Goal: Connect with others: Connect with other users

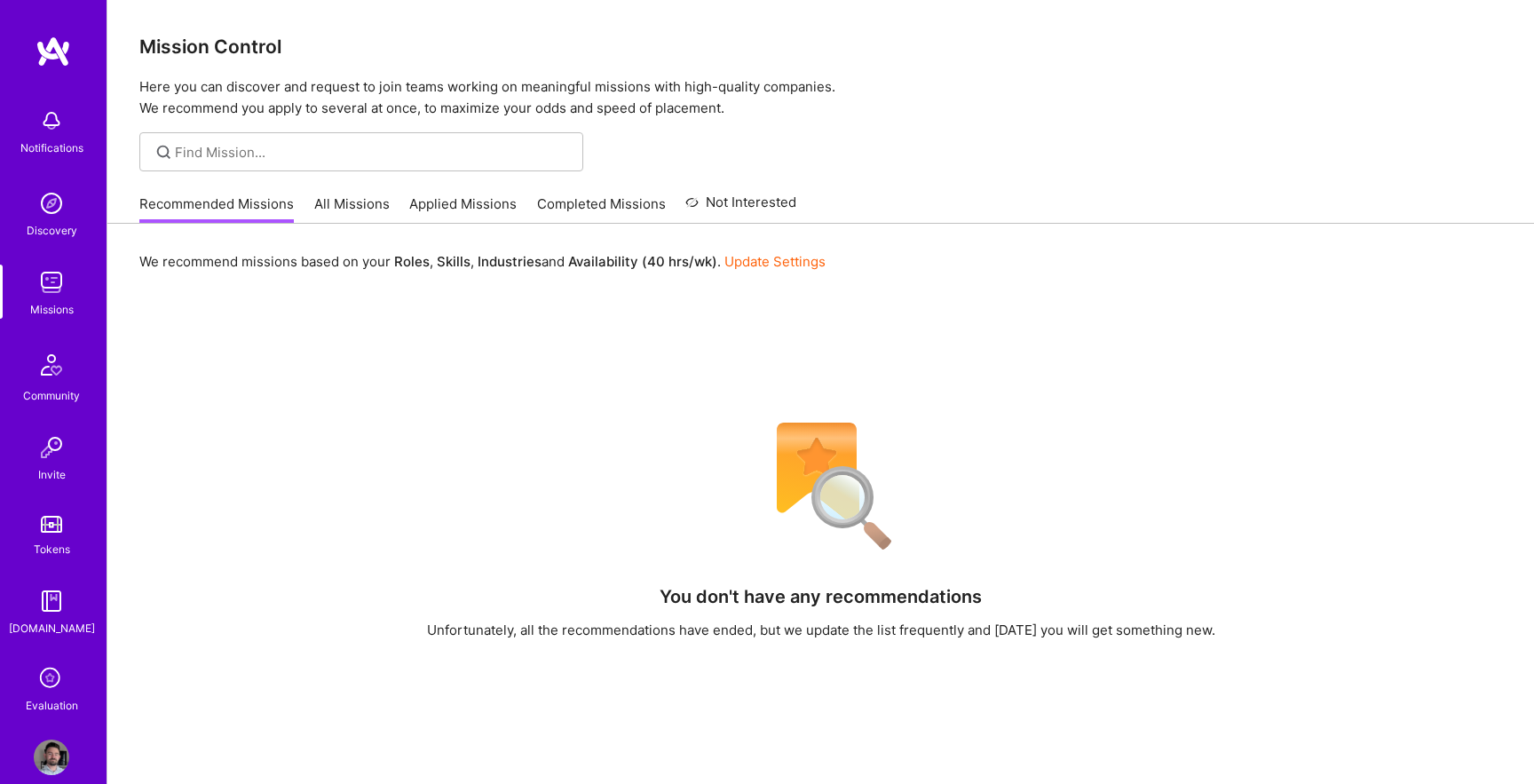
click at [51, 757] on img at bounding box center [52, 757] width 36 height 36
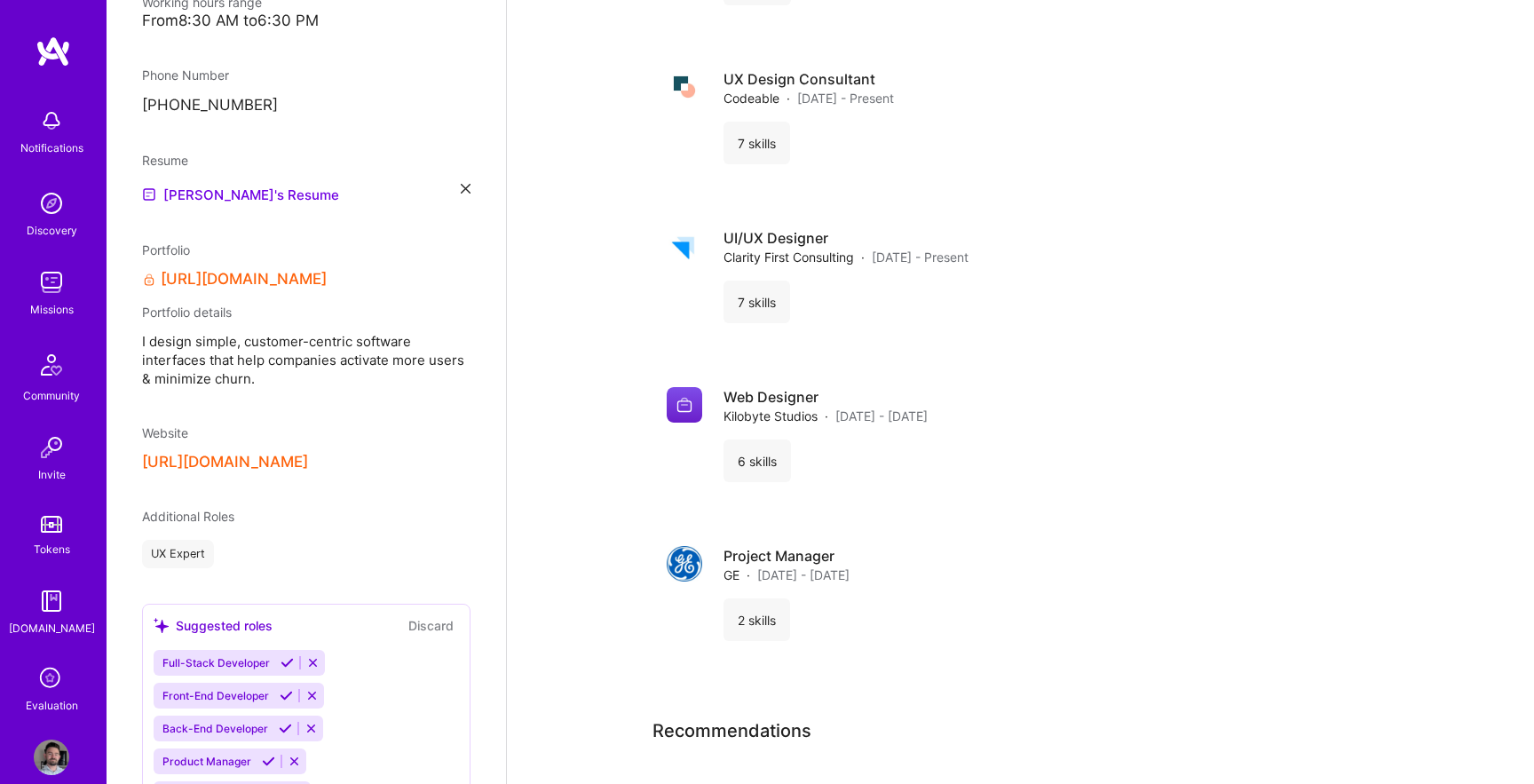
scroll to position [613, 0]
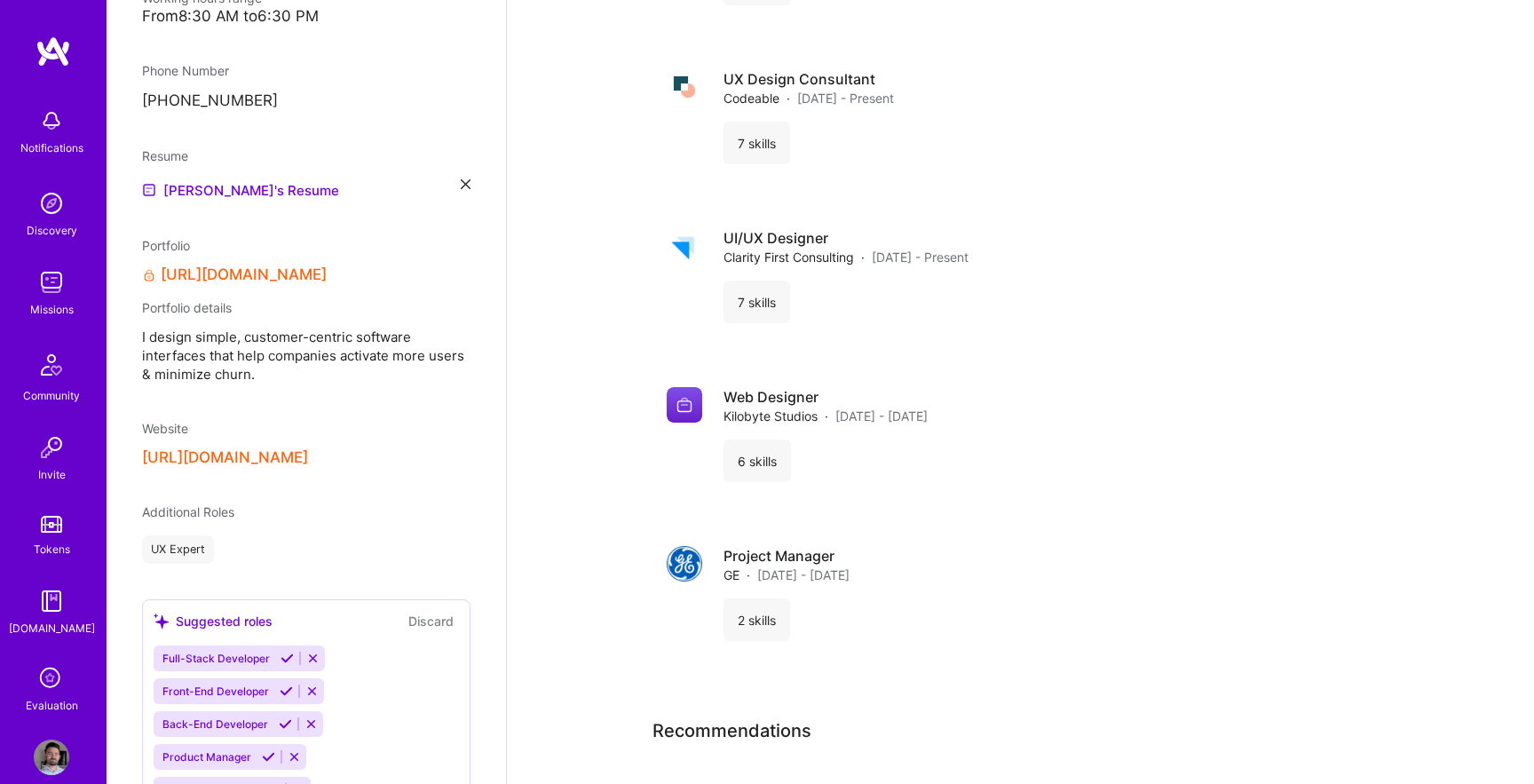
click at [308, 449] on button "[URL][DOMAIN_NAME]" at bounding box center [225, 458] width 166 height 18
click at [233, 180] on link "[PERSON_NAME]'s Resume" at bounding box center [240, 190] width 197 height 21
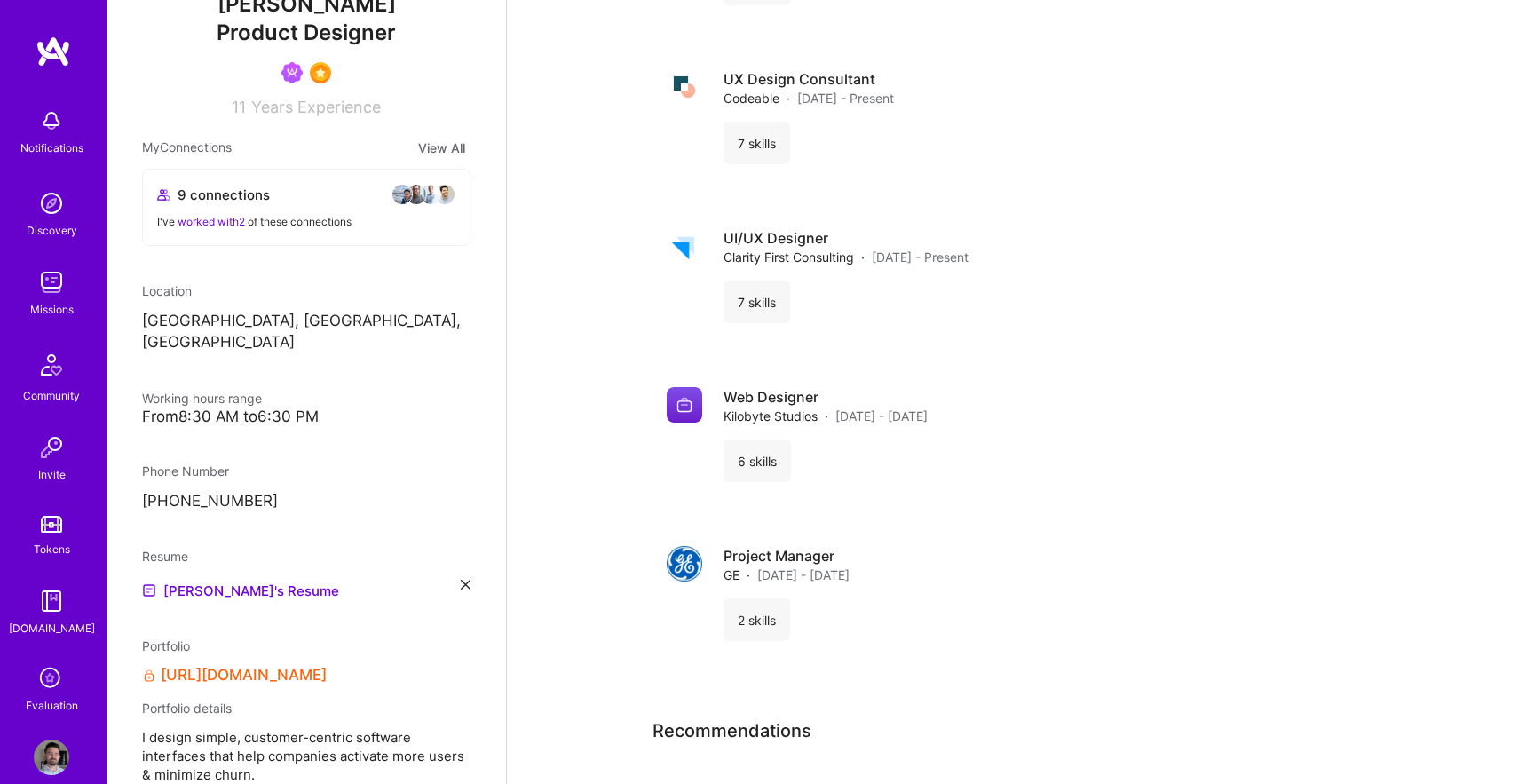
scroll to position [245, 0]
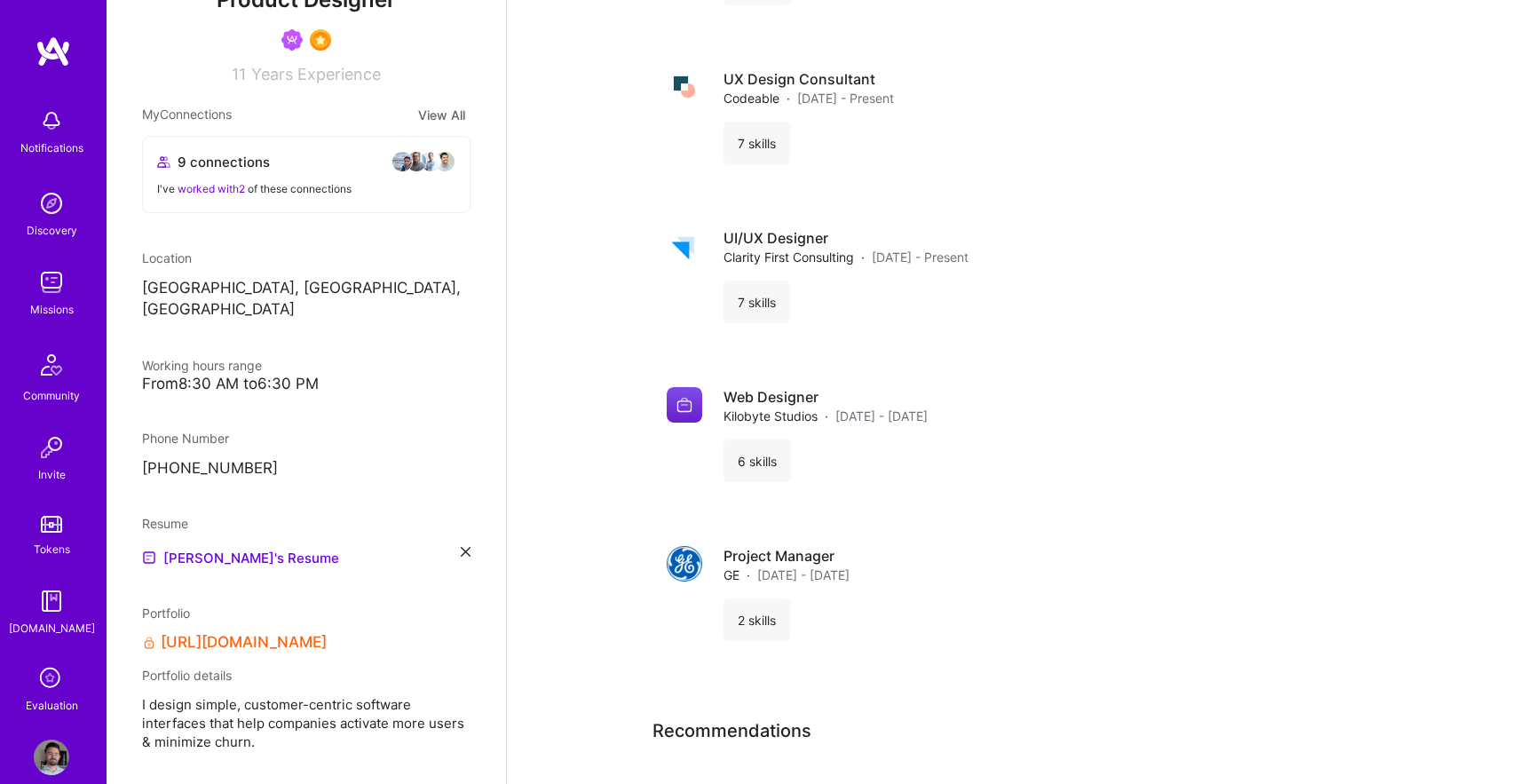
click at [470, 547] on icon at bounding box center [465, 552] width 10 height 10
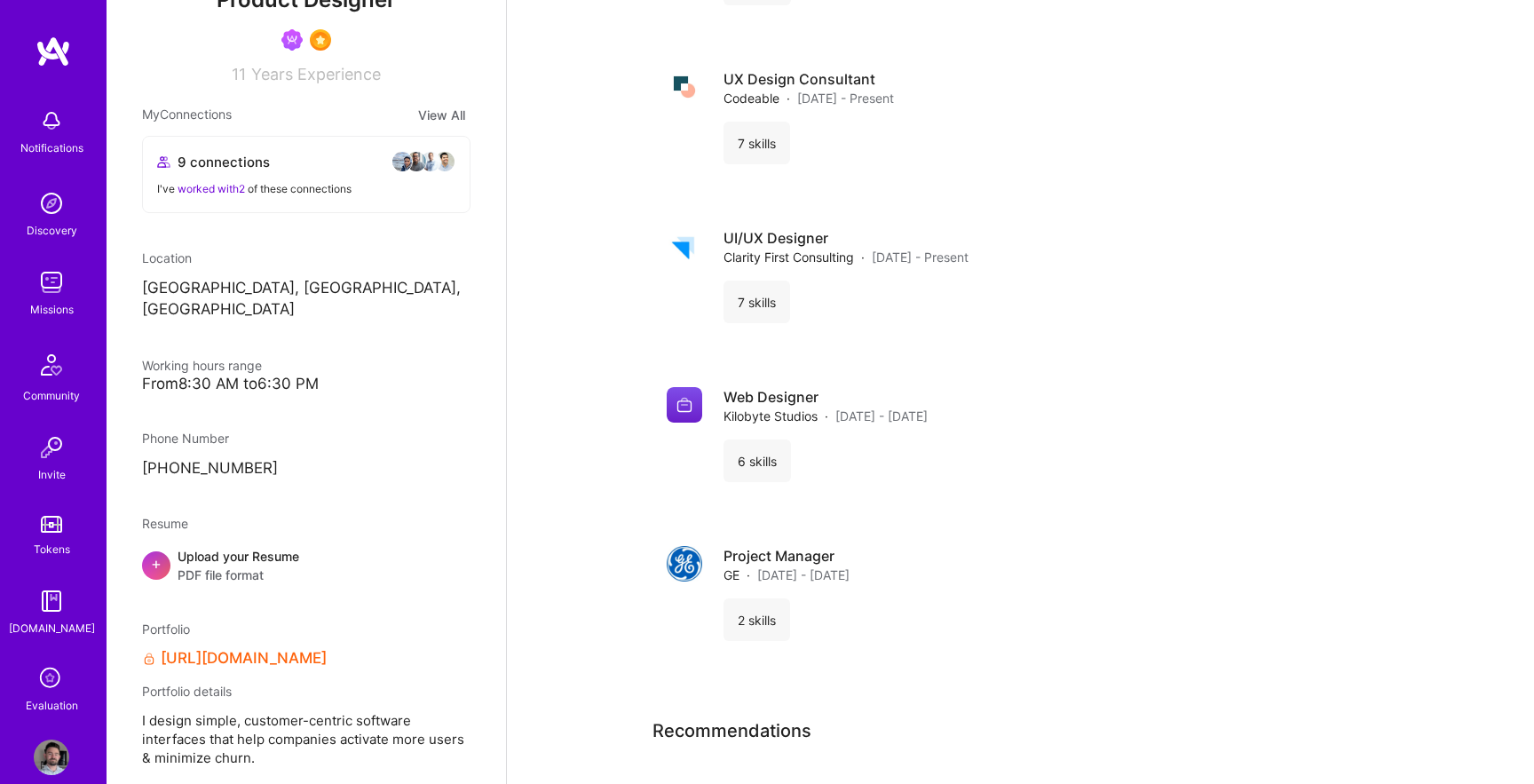
click at [162, 551] on div "+" at bounding box center [156, 565] width 29 height 29
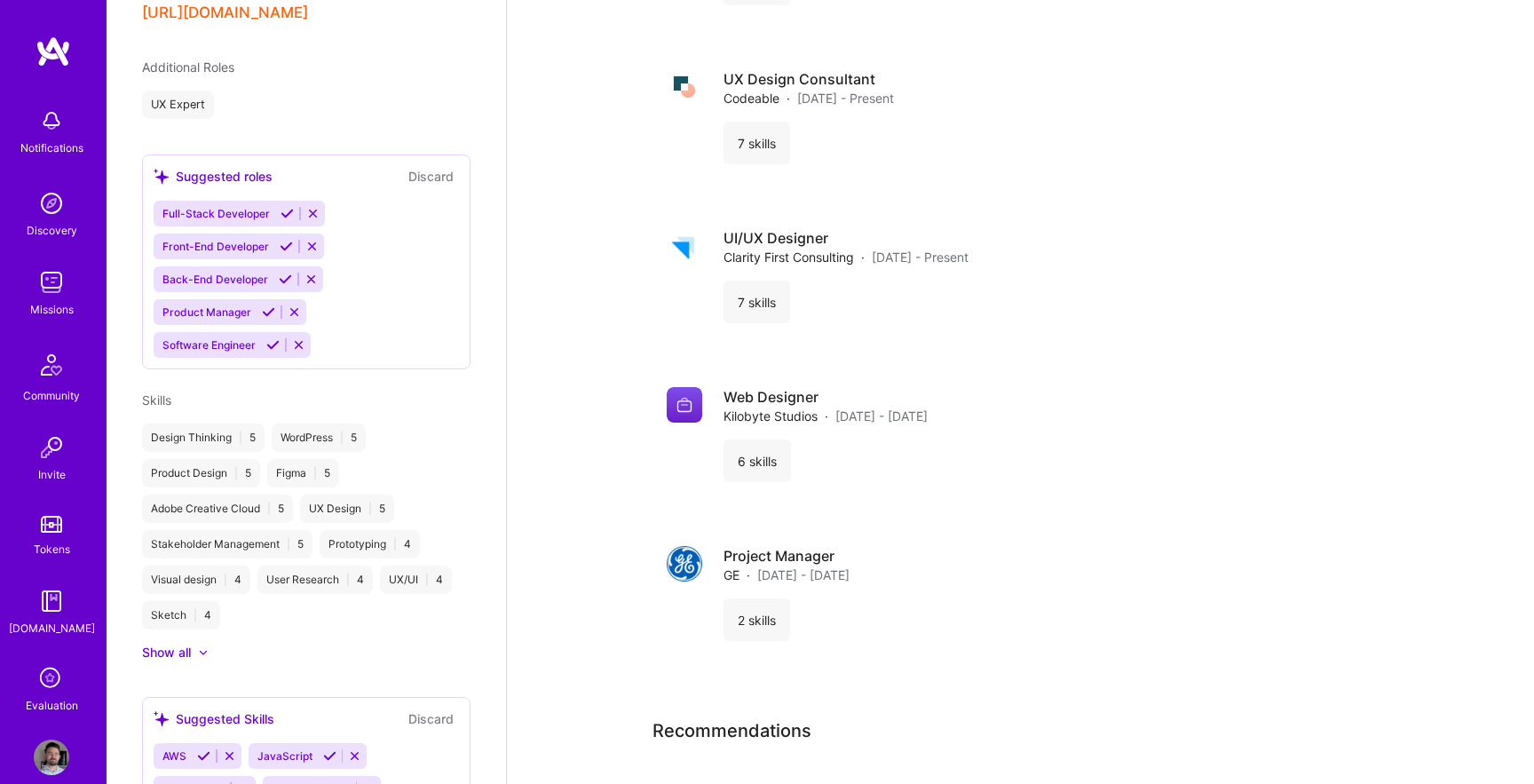
scroll to position [881, 0]
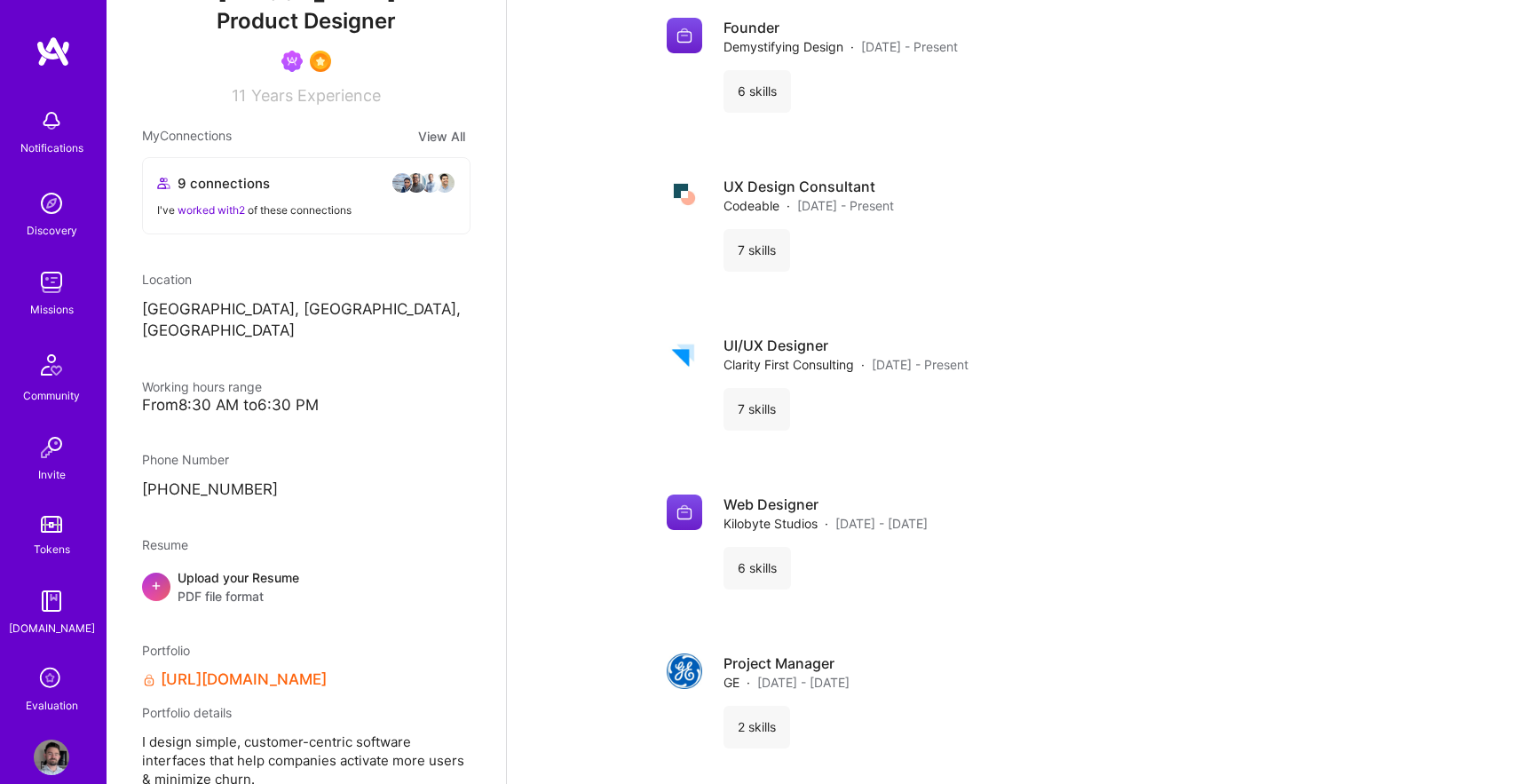
scroll to position [236, 0]
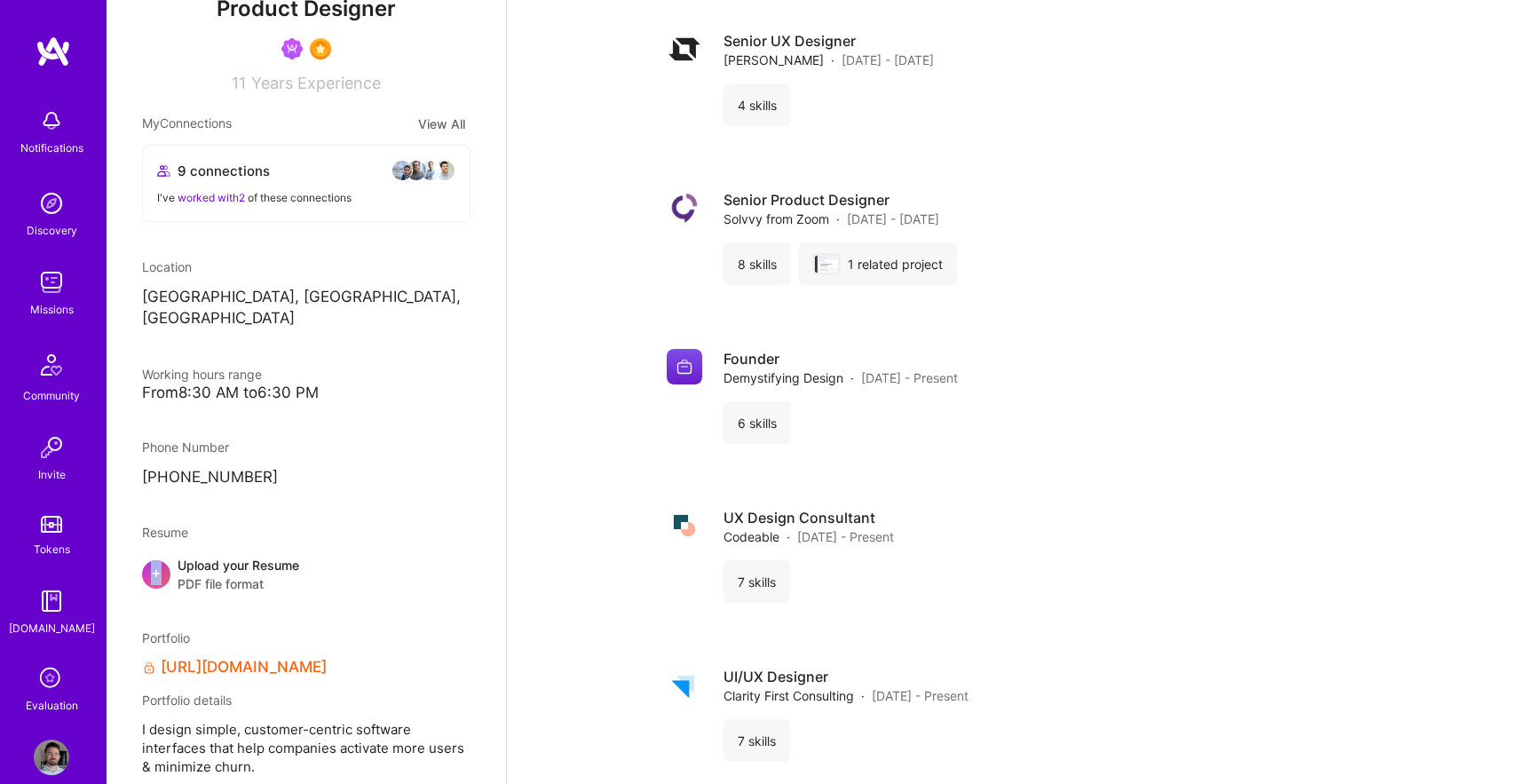
click at [156, 563] on span "+" at bounding box center [157, 572] width 11 height 18
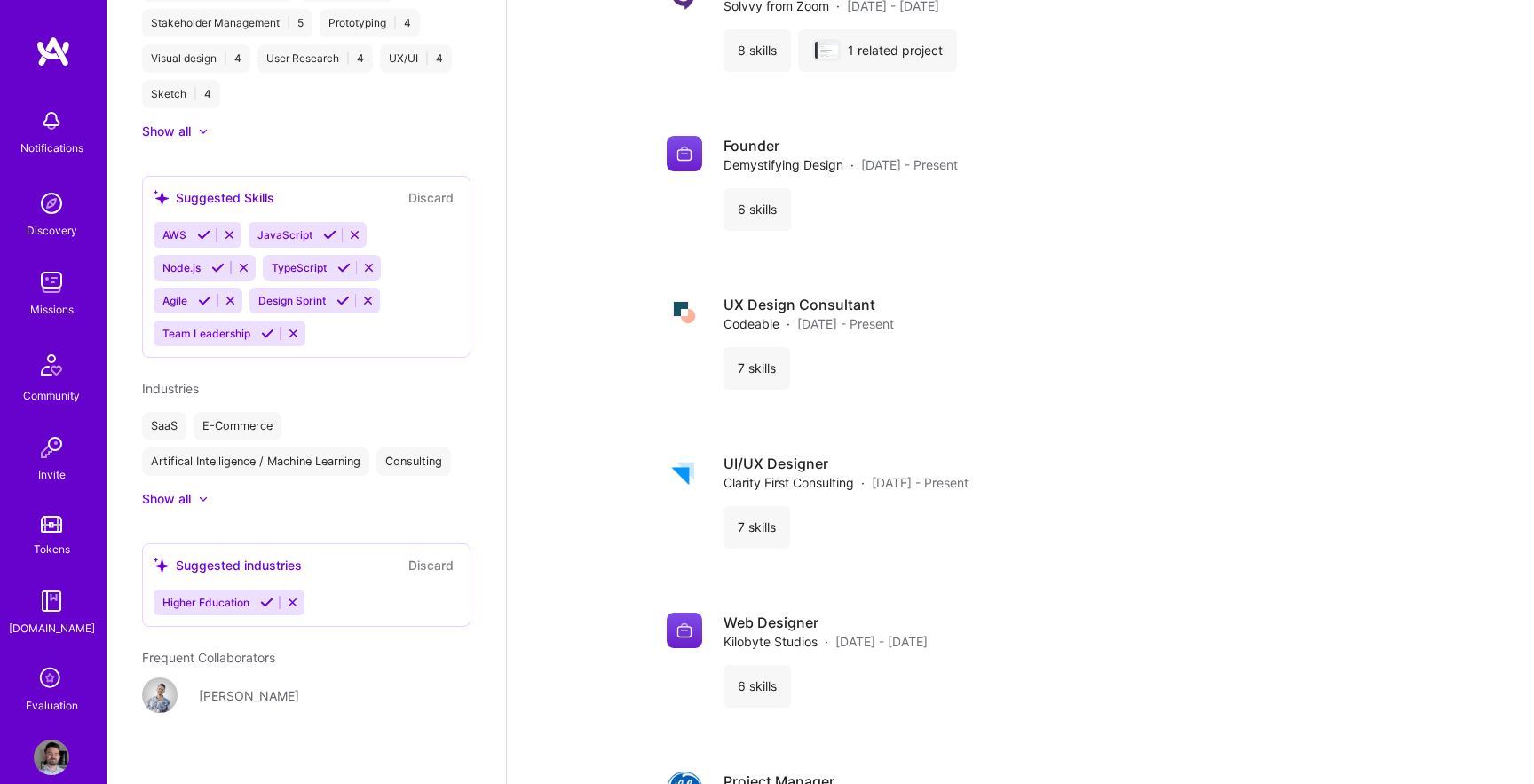
scroll to position [3399, 0]
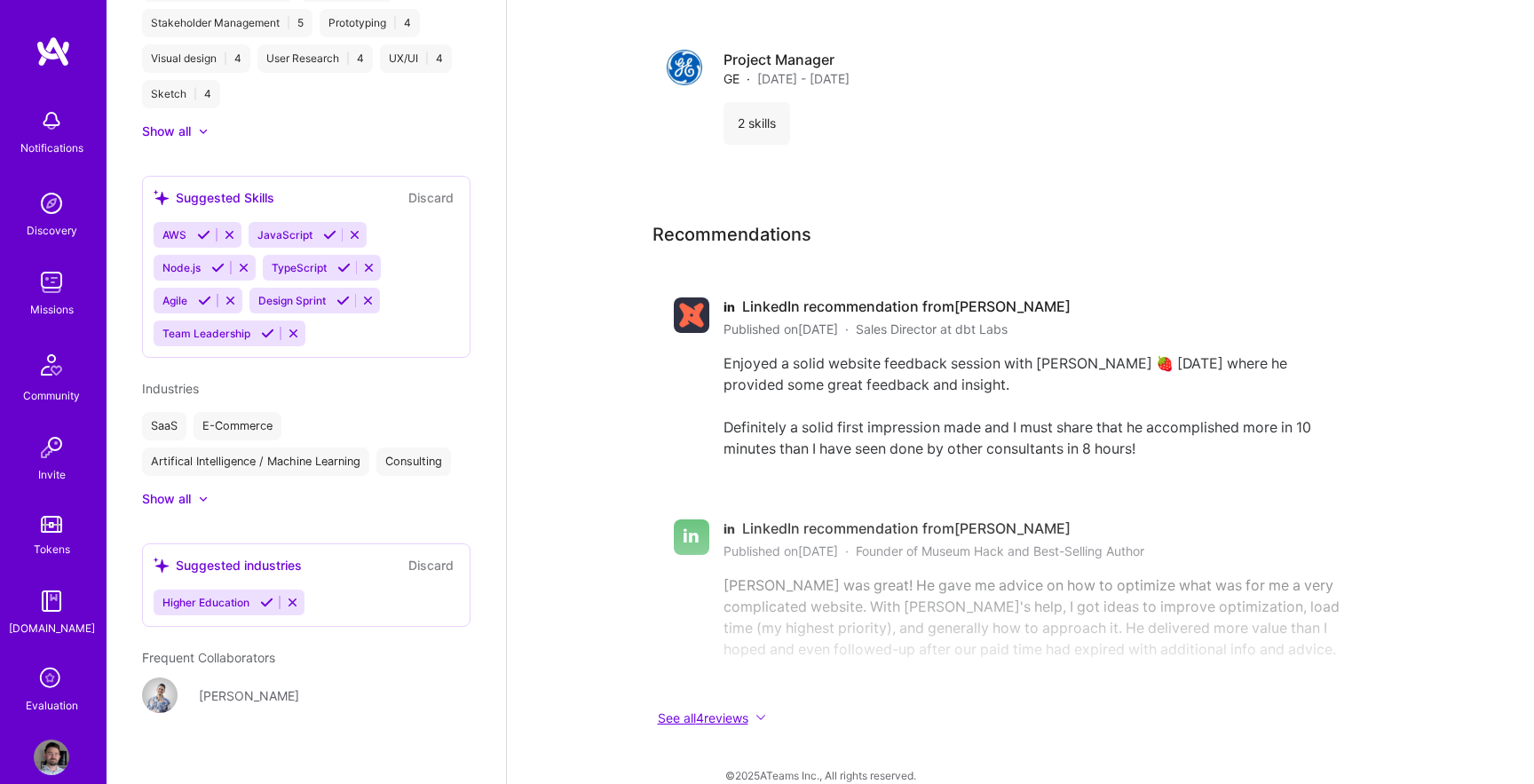
click at [707, 708] on button "See all 4 reviews" at bounding box center [1007, 718] width 710 height 20
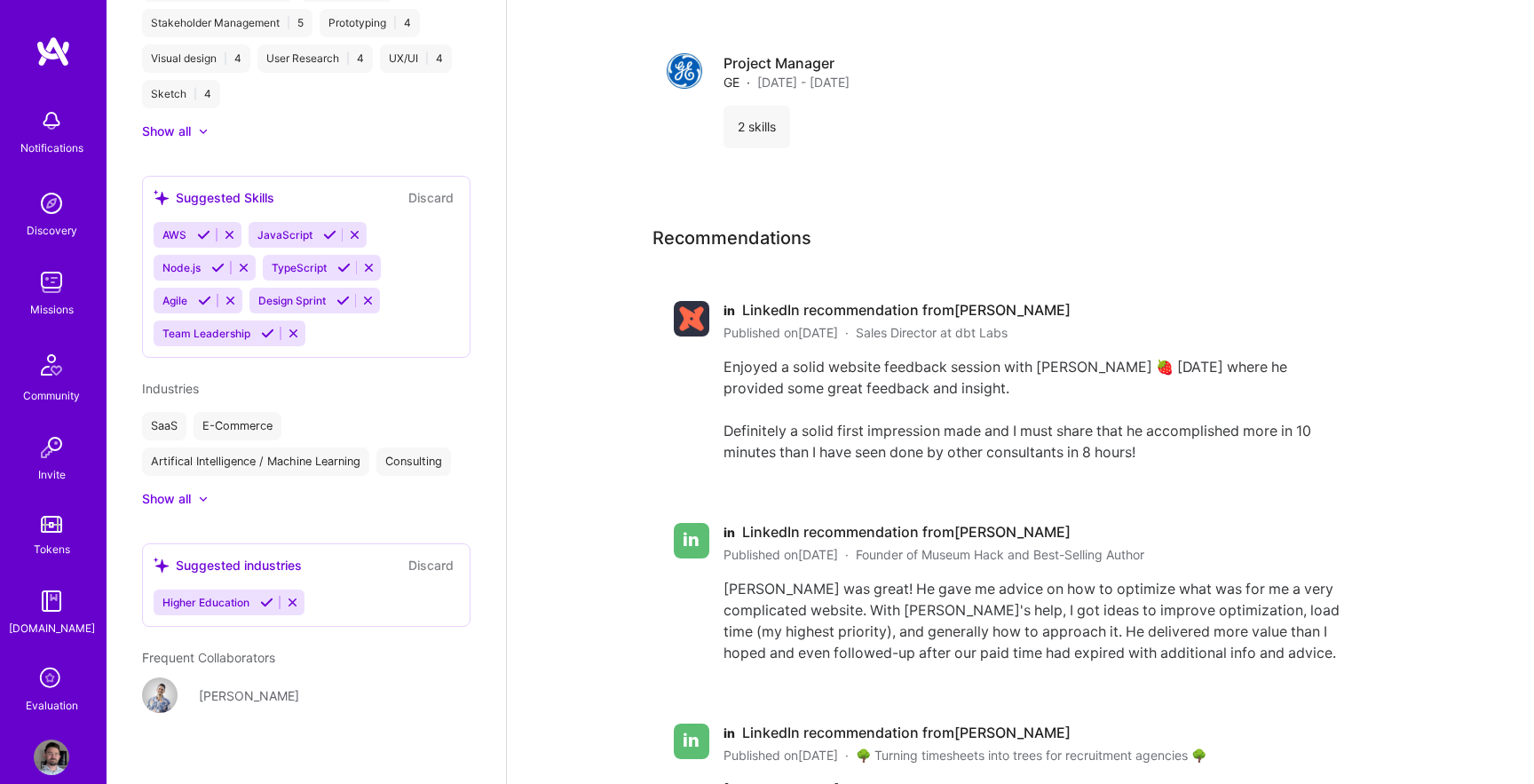
scroll to position [3358, 0]
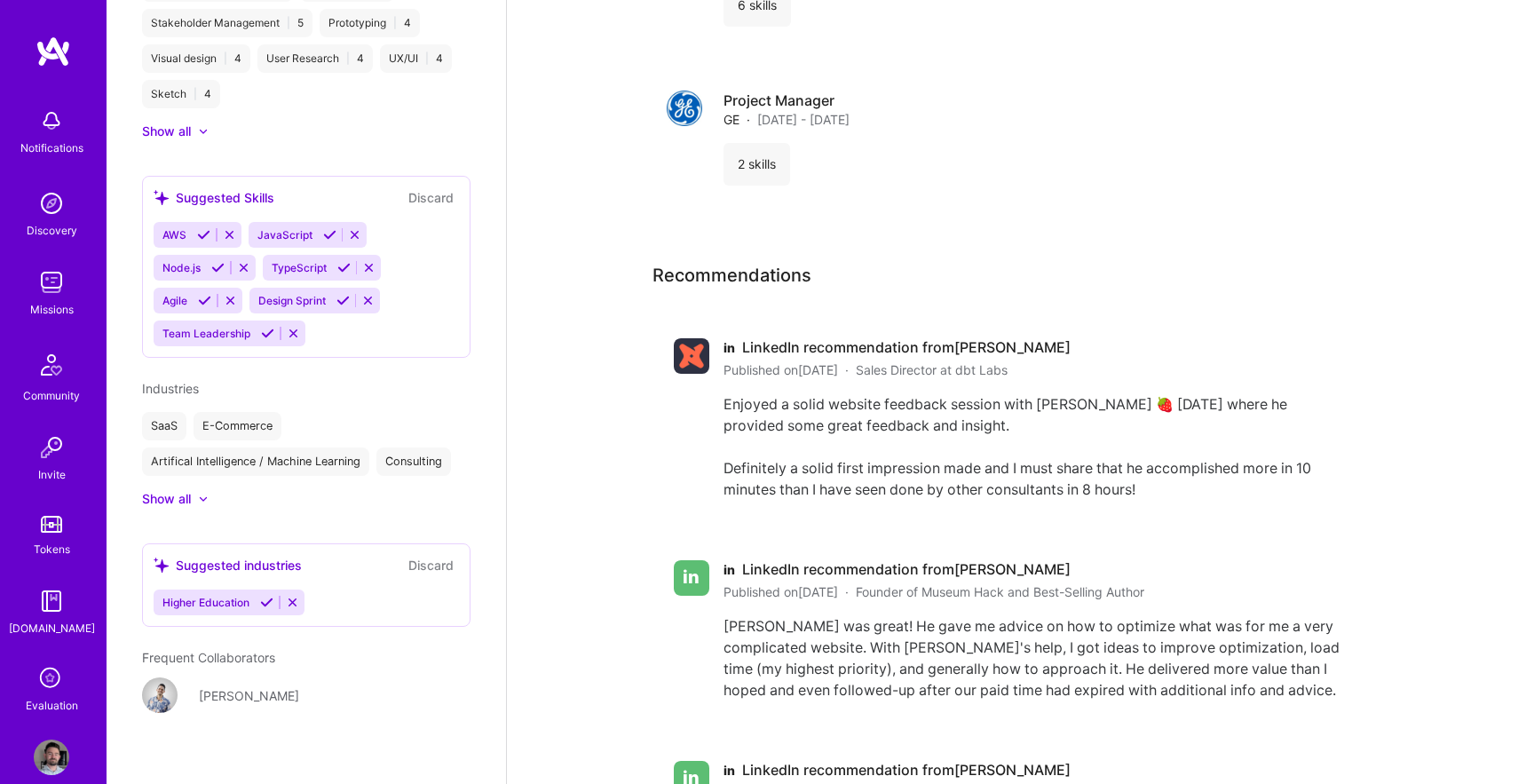
click at [878, 468] on div "Enjoyed a solid website feedback session with [PERSON_NAME] 🍓 [DATE] where he p…" at bounding box center [1032, 447] width 618 height 107
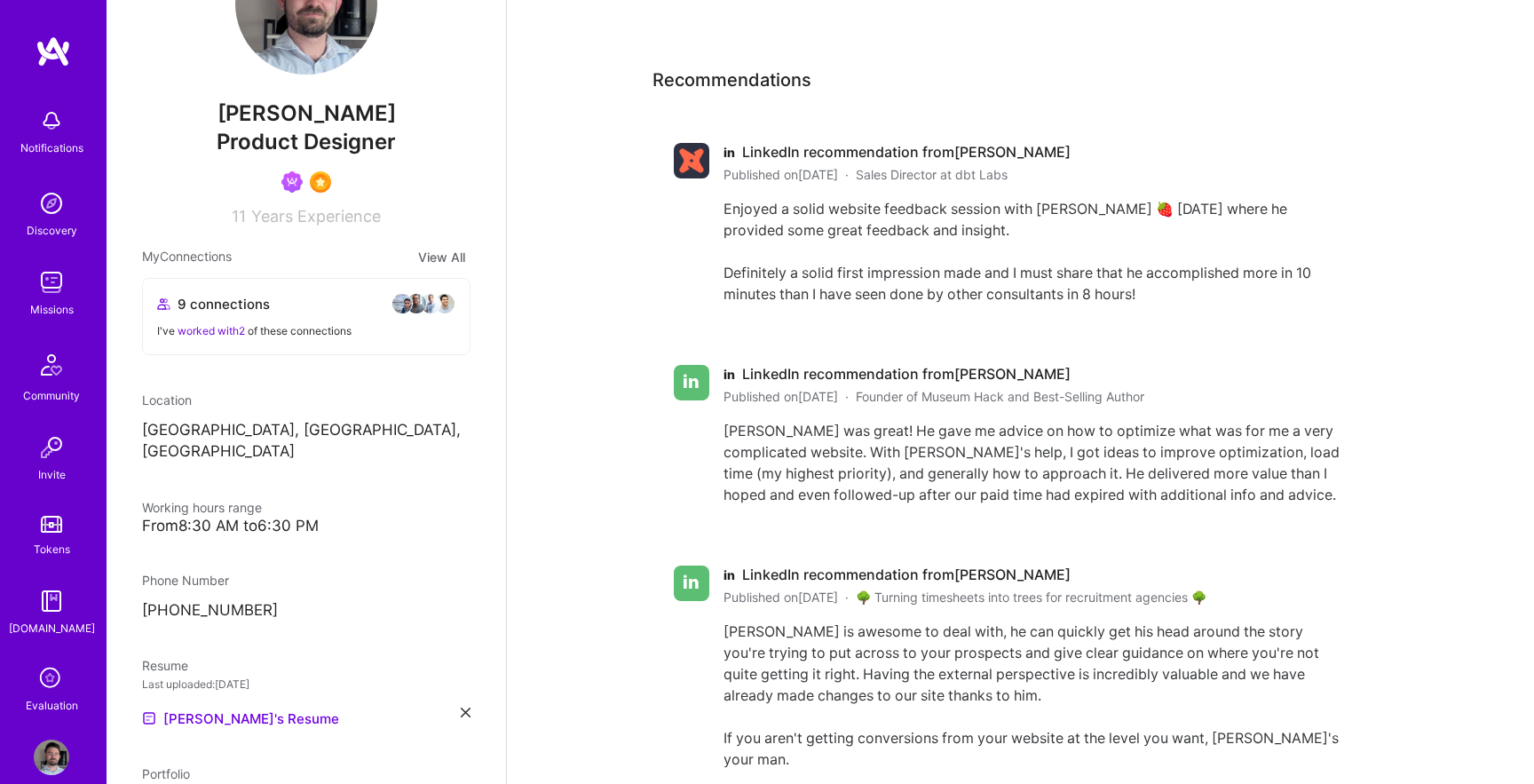
scroll to position [0, 0]
